Goal: Find specific page/section: Find specific page/section

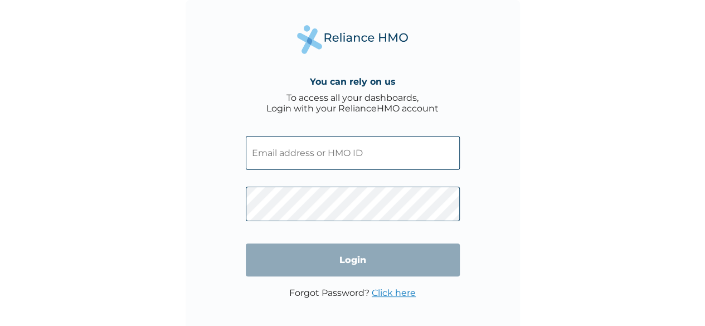
click at [429, 137] on input "text" at bounding box center [353, 153] width 214 height 34
type input "LTL/10081/A"
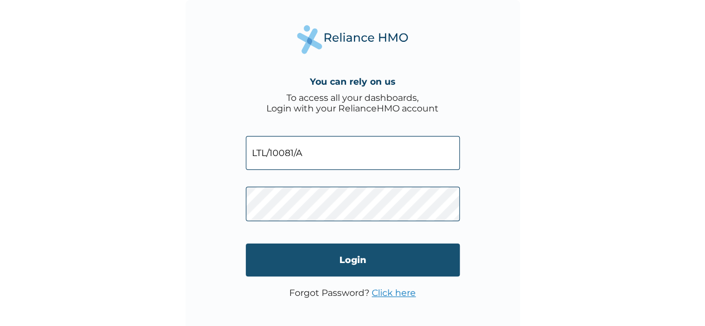
click at [371, 257] on input "Login" at bounding box center [353, 260] width 214 height 33
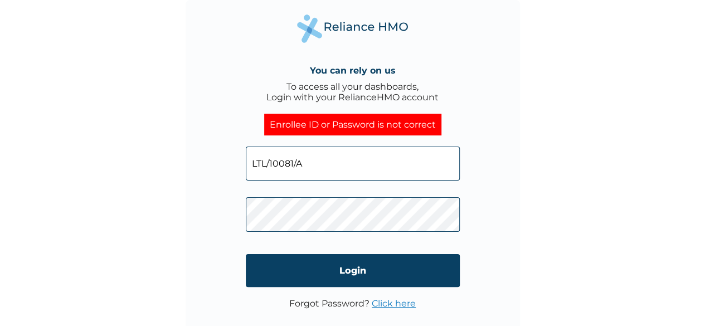
click at [352, 165] on input "LTL/10081/A" at bounding box center [353, 164] width 214 height 34
type input "ltl/10081/a"
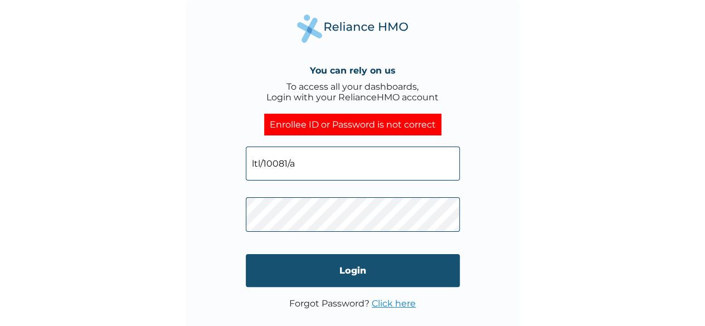
click at [365, 270] on input "Login" at bounding box center [353, 270] width 214 height 33
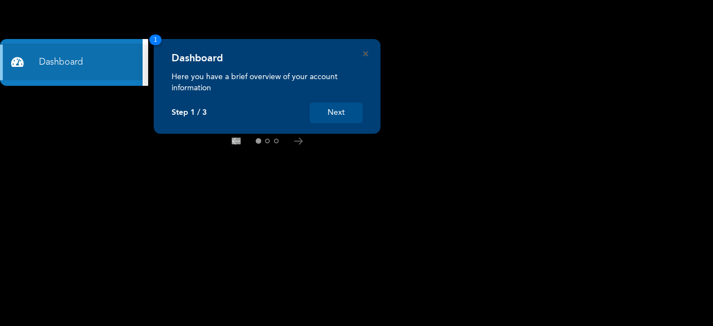
click at [362, 52] on div "Dashboard Here you have a brief overview of your account information Step 1 / 3…" at bounding box center [267, 86] width 227 height 95
click at [367, 54] on icon "Close" at bounding box center [365, 53] width 5 height 5
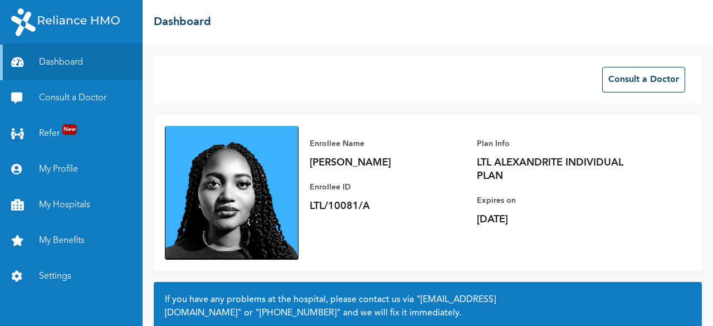
scroll to position [105, 0]
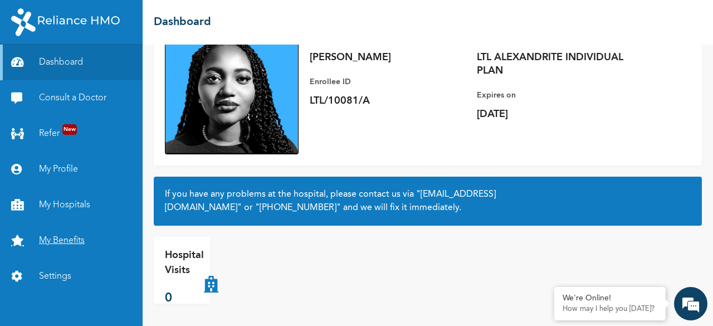
click at [71, 239] on link "My Benefits" at bounding box center [71, 241] width 143 height 36
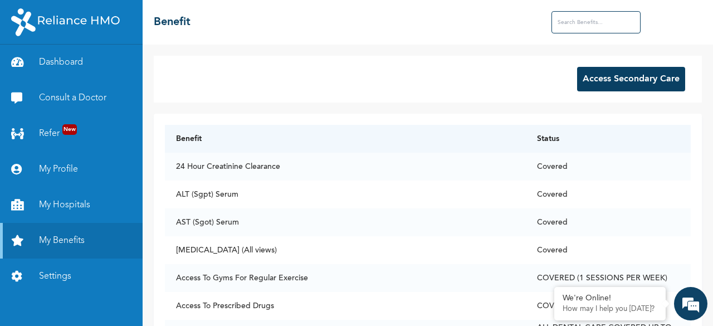
click at [585, 14] on input "text" at bounding box center [596, 22] width 89 height 22
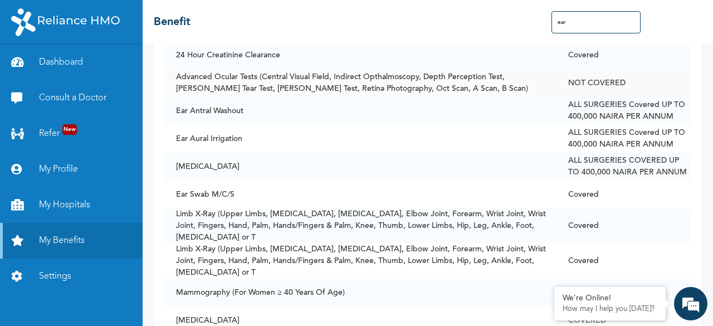
scroll to position [104, 0]
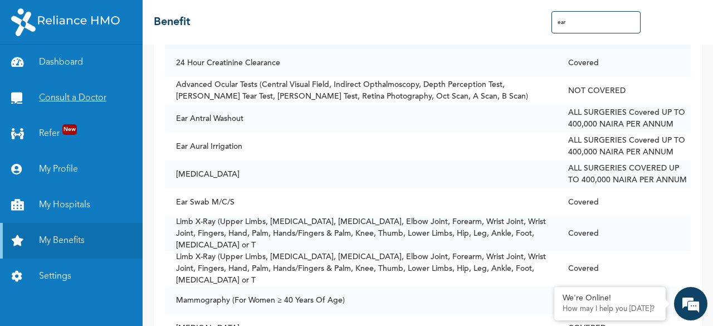
type input "ear"
click at [99, 96] on link "Consult a Doctor" at bounding box center [71, 98] width 143 height 36
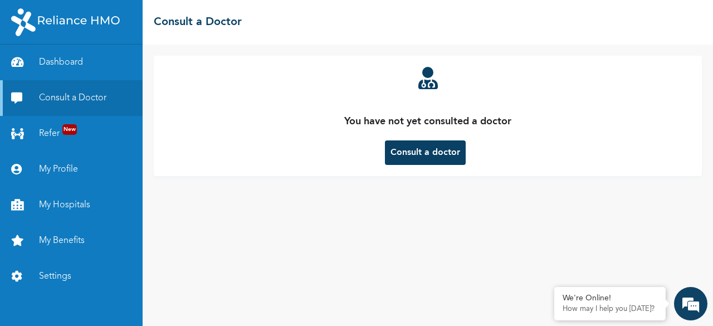
click at [397, 149] on button "Consult a doctor" at bounding box center [425, 152] width 81 height 25
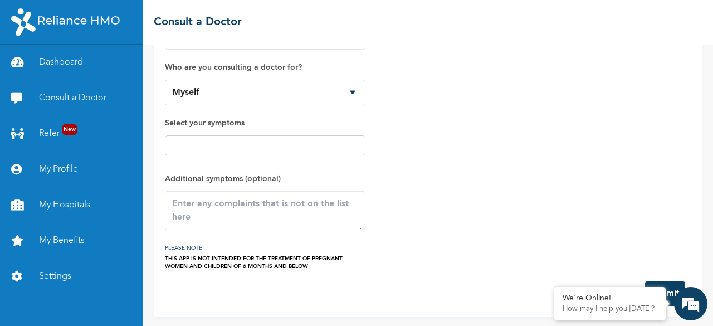
scroll to position [74, 0]
click at [67, 205] on link "My Hospitals" at bounding box center [71, 205] width 143 height 36
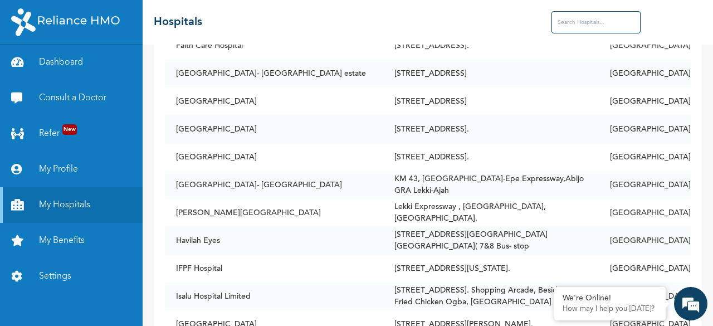
scroll to position [469, 0]
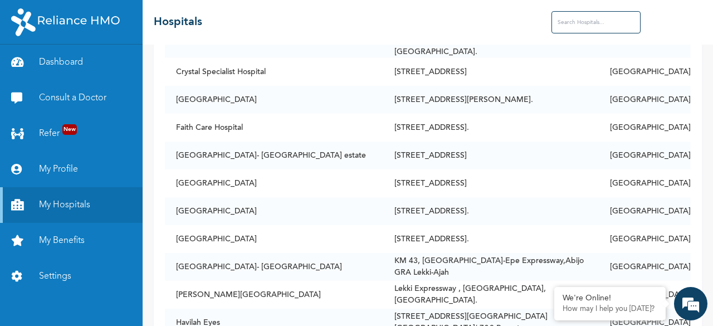
click at [598, 27] on input "text" at bounding box center [596, 22] width 89 height 22
drag, startPoint x: 598, startPoint y: 27, endPoint x: 488, endPoint y: 38, distance: 109.8
click at [598, 27] on input "be" at bounding box center [596, 22] width 89 height 22
click at [593, 21] on input "be" at bounding box center [596, 22] width 89 height 22
click at [488, 38] on div "☰ Hospitals be" at bounding box center [428, 22] width 571 height 45
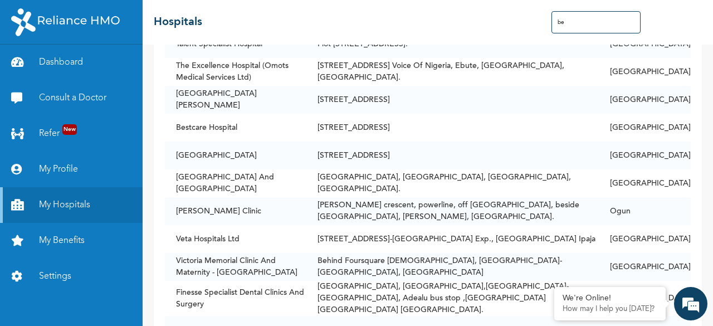
click at [577, 27] on input "be" at bounding box center [596, 22] width 89 height 22
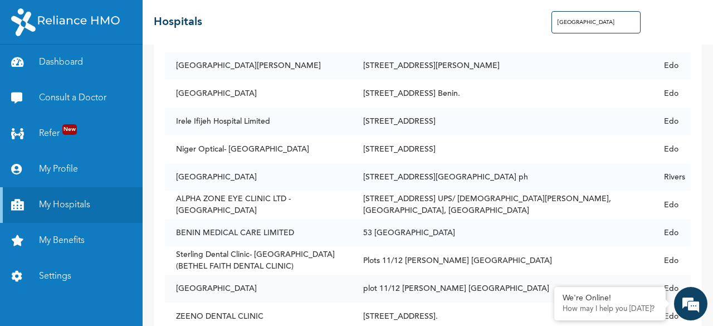
scroll to position [321, 0]
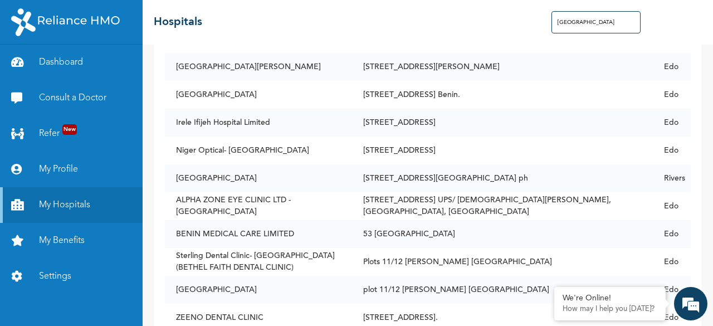
type input "[GEOGRAPHIC_DATA]"
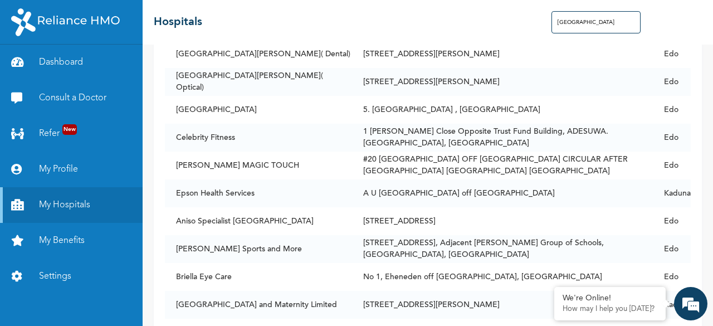
scroll to position [696, 0]
